Goal: Task Accomplishment & Management: Manage account settings

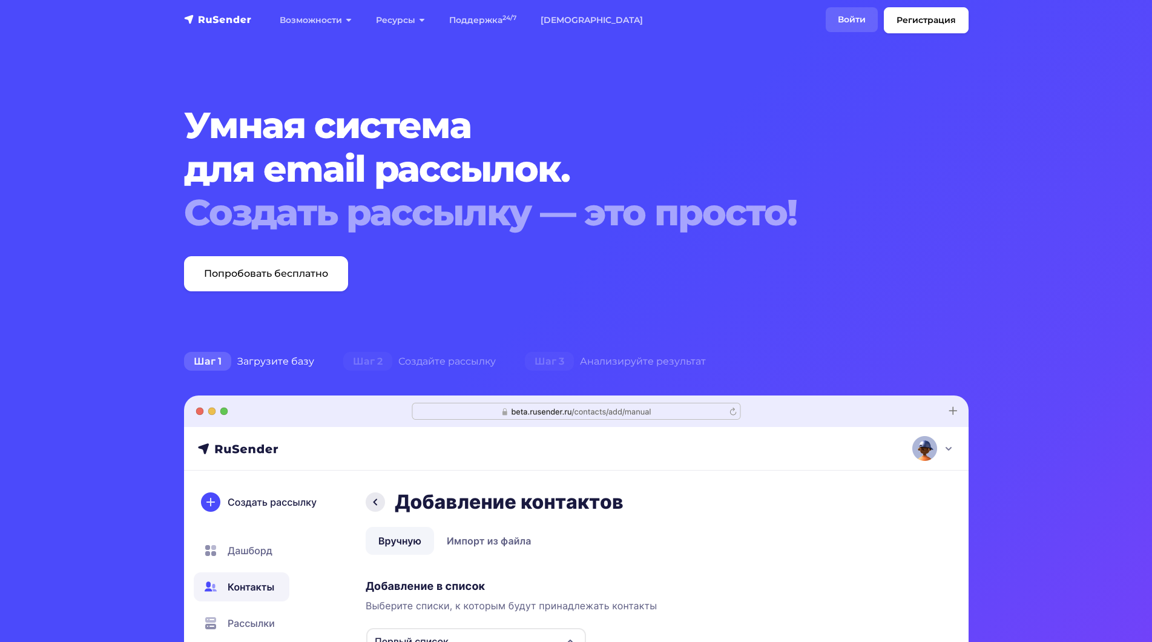
click at [858, 16] on link "Войти" at bounding box center [852, 19] width 52 height 25
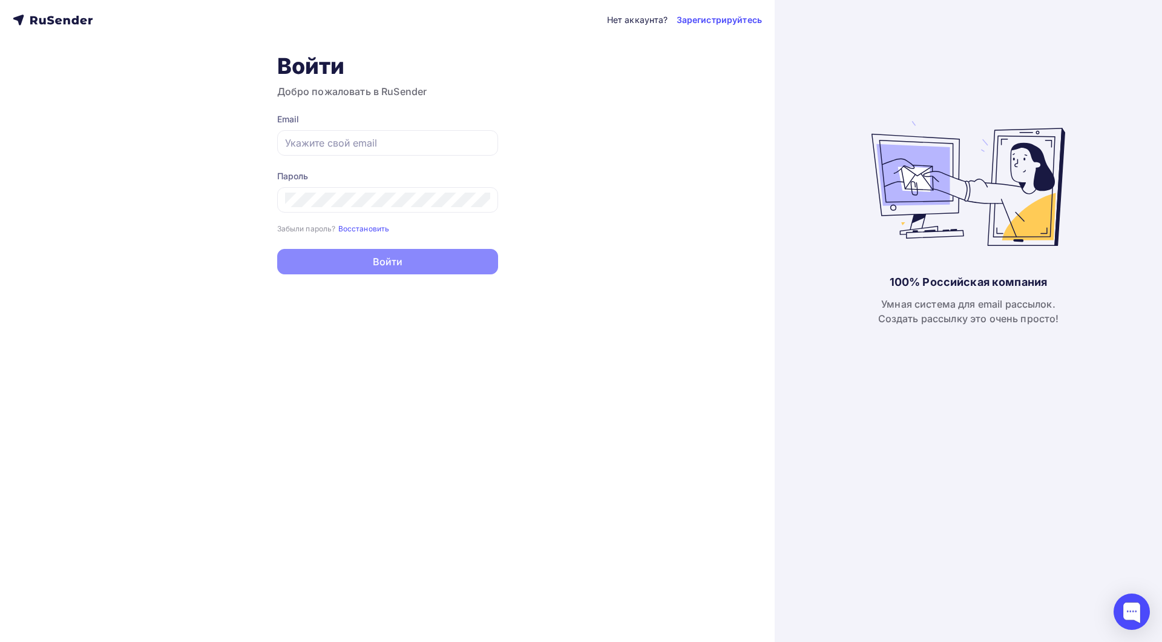
type input "[EMAIL_ADDRESS][DOMAIN_NAME]"
click at [387, 261] on button "Войти" at bounding box center [387, 261] width 221 height 25
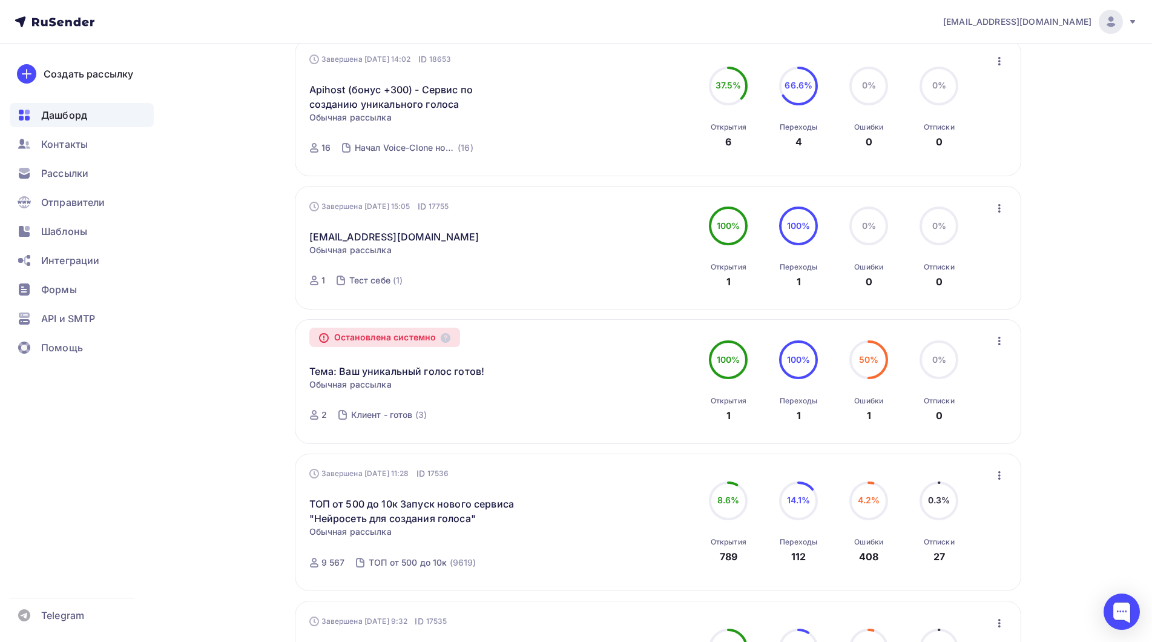
scroll to position [726, 0]
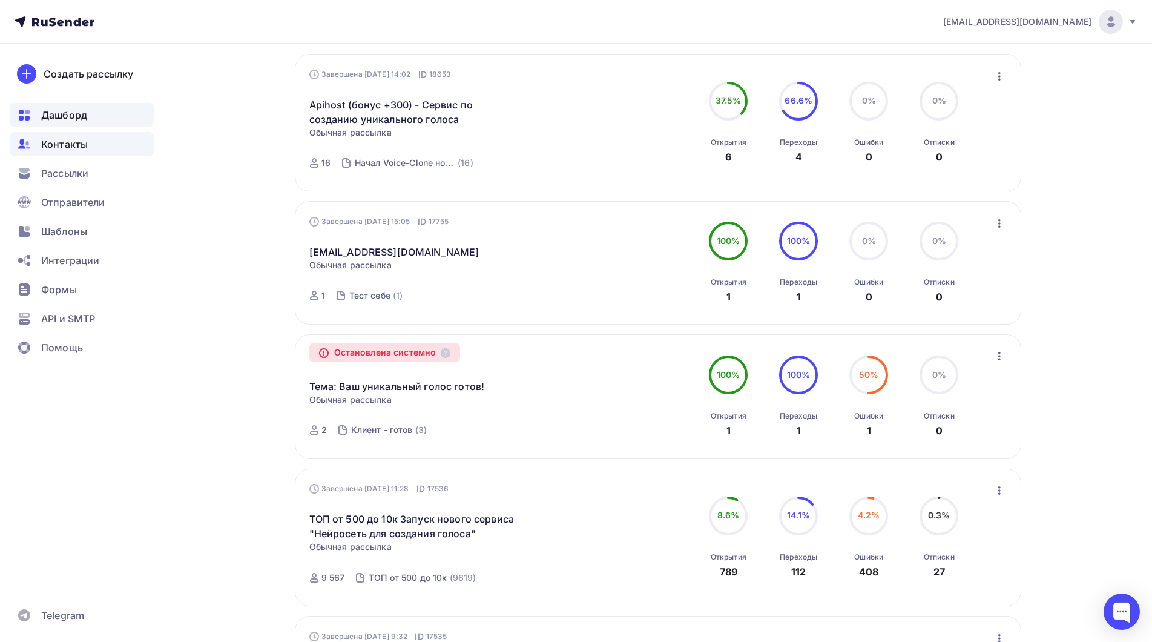
click at [82, 143] on span "Контакты" at bounding box center [64, 144] width 47 height 15
